Goal: Task Accomplishment & Management: Use online tool/utility

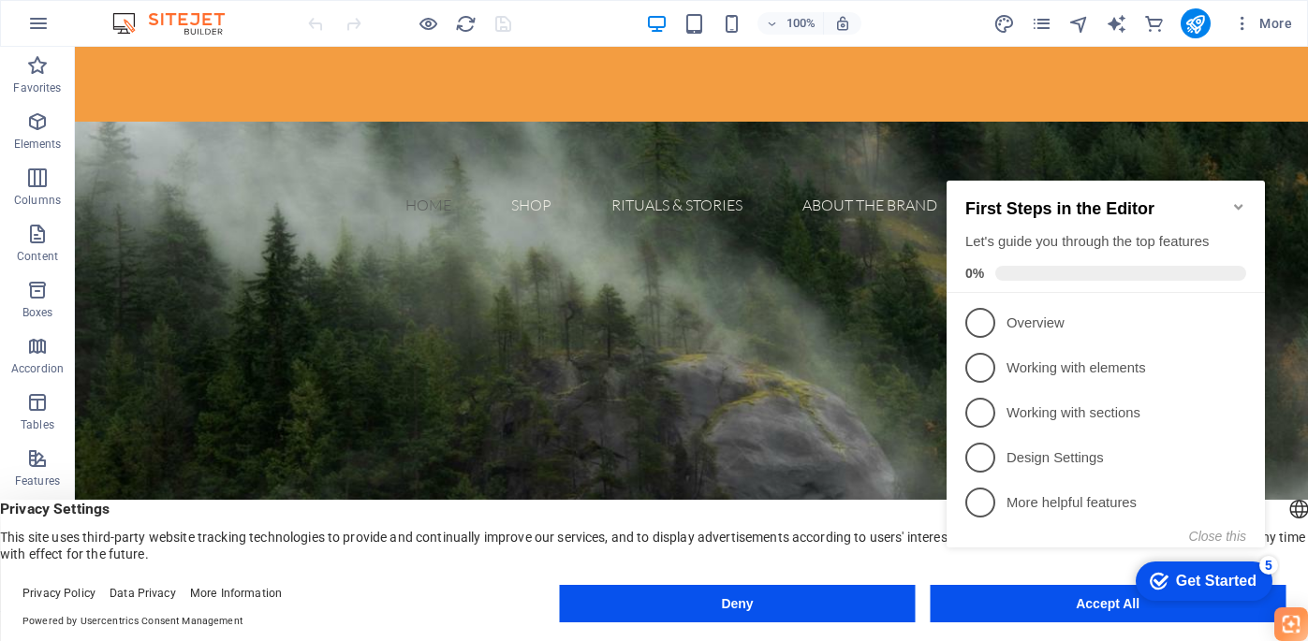
click at [1243, 199] on icon "Minimize checklist" at bounding box center [1238, 206] width 15 height 15
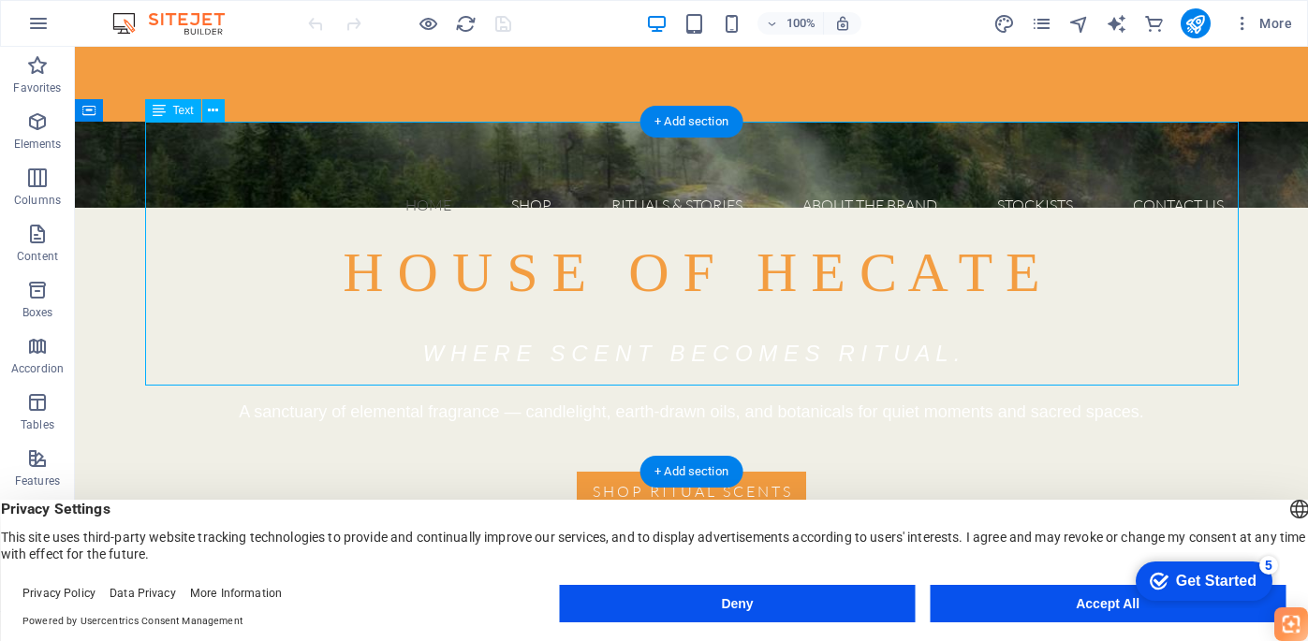
click at [145, 315] on p "W H E R E S C E N T B E C O M E S R I T U A L . A sanctuary of elemental fragra…" at bounding box center [692, 371] width 1094 height 112
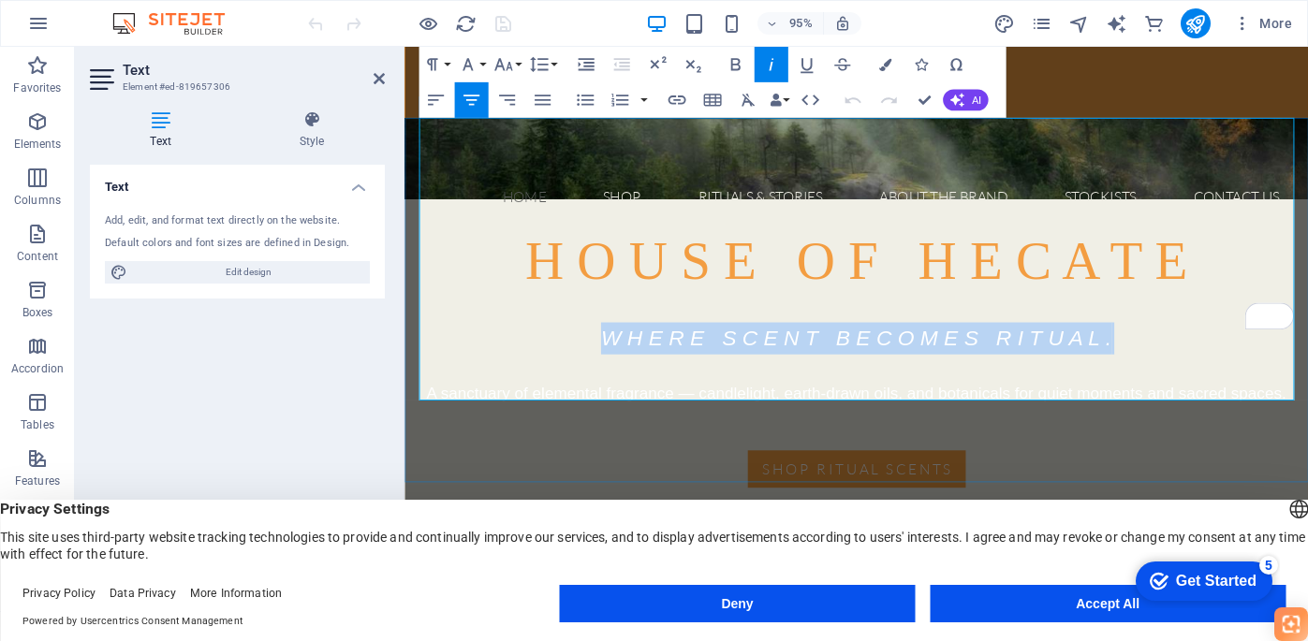
click at [563, 449] on p "To enrich screen reader interactions, please activate Accessibility in Grammarl…" at bounding box center [880, 460] width 921 height 22
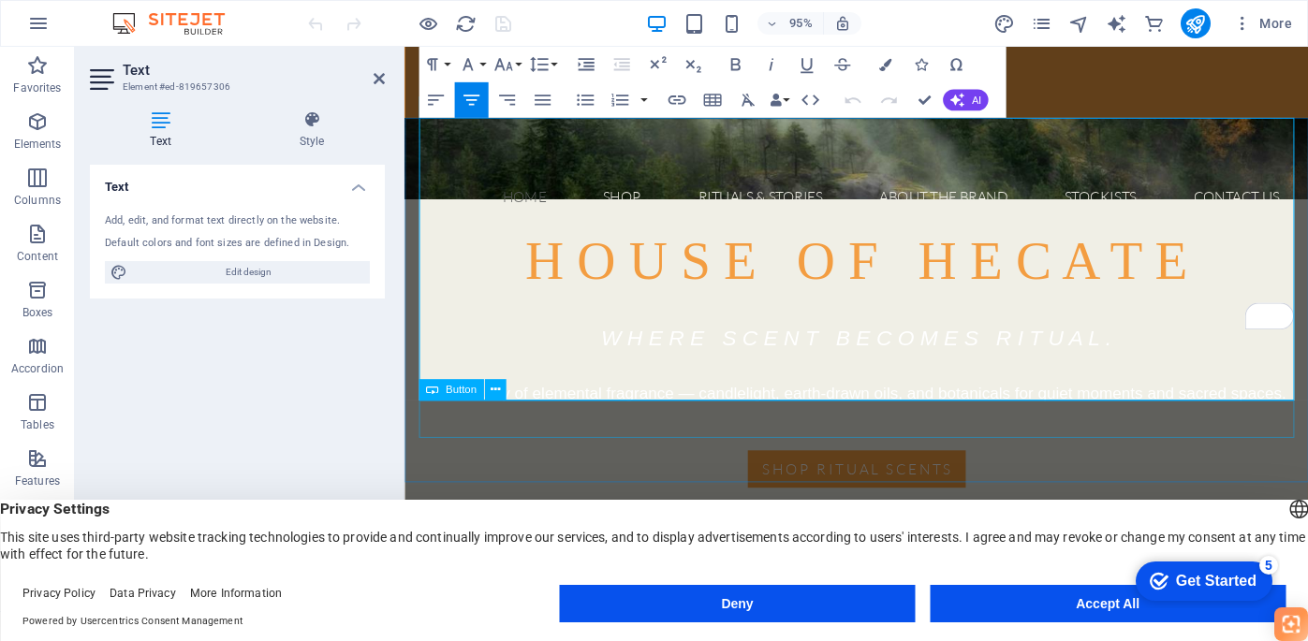
click at [576, 511] on div at bounding box center [880, 534] width 921 height 47
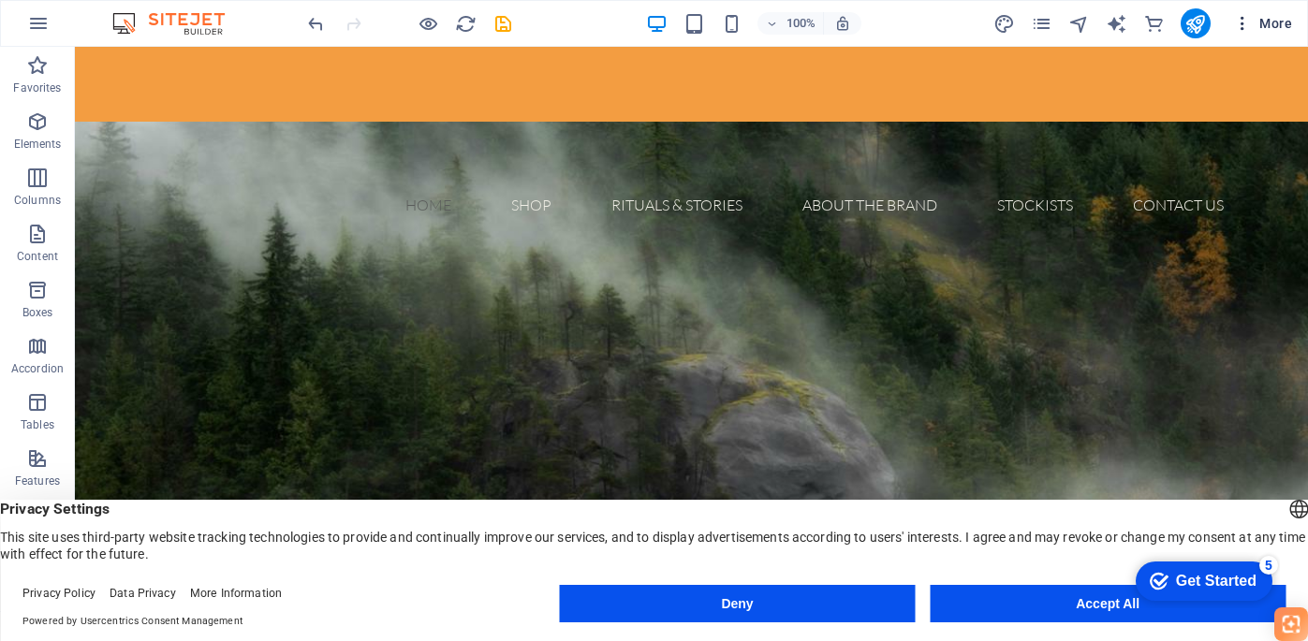
click at [1276, 23] on span "More" at bounding box center [1262, 23] width 59 height 19
